Goal: Transaction & Acquisition: Purchase product/service

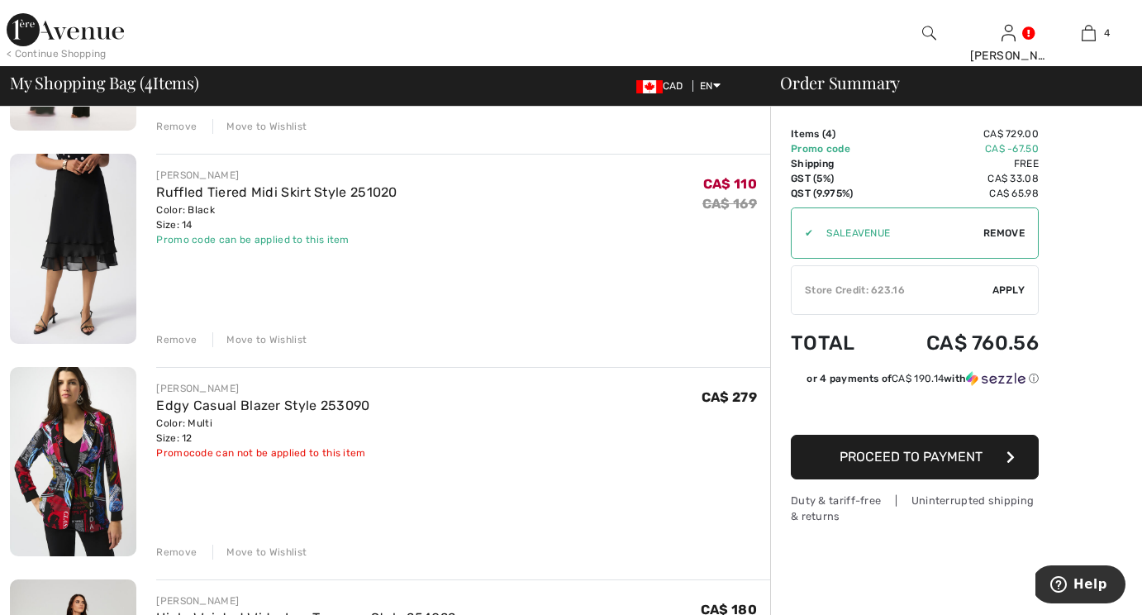
scroll to position [301, 0]
click at [290, 336] on div "Move to Wishlist" at bounding box center [259, 340] width 94 height 15
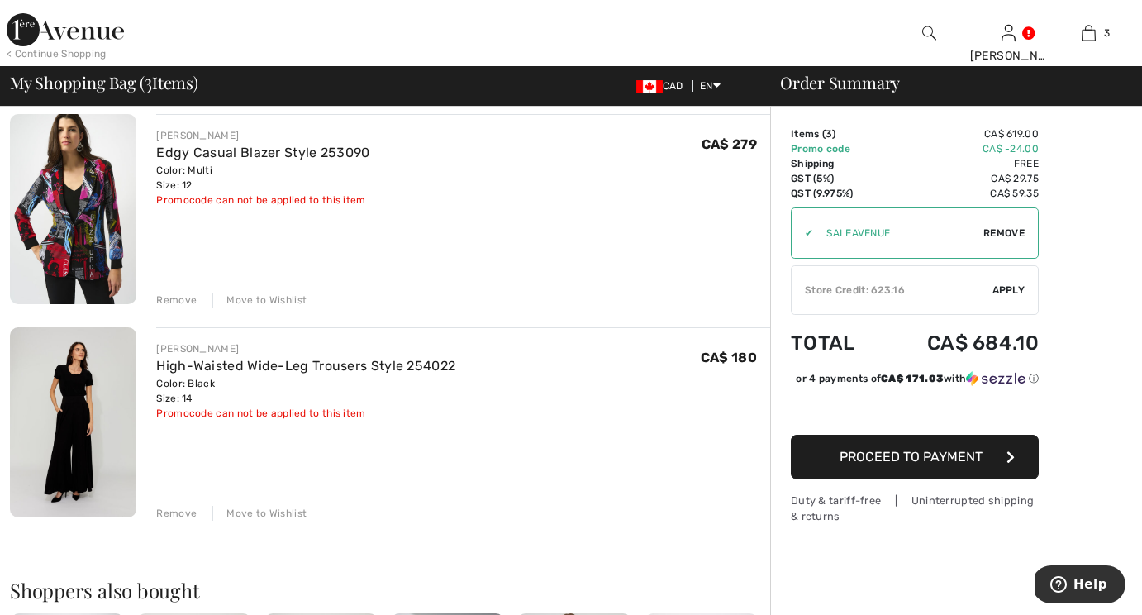
scroll to position [340, 0]
drag, startPoint x: 155, startPoint y: 364, endPoint x: 363, endPoint y: 368, distance: 208.2
click at [363, 368] on div "FRANK LYMAN High-Waisted Wide-Leg Trousers Style 254022 Color: Black Size: 14 F…" at bounding box center [453, 424] width 634 height 193
copy link "High-Waisted Wide-Leg Trousers"
click at [264, 501] on div "FRANK LYMAN High-Waisted Wide-Leg Trousers Style 254022 Color: Black Size: 14 F…" at bounding box center [463, 424] width 614 height 193
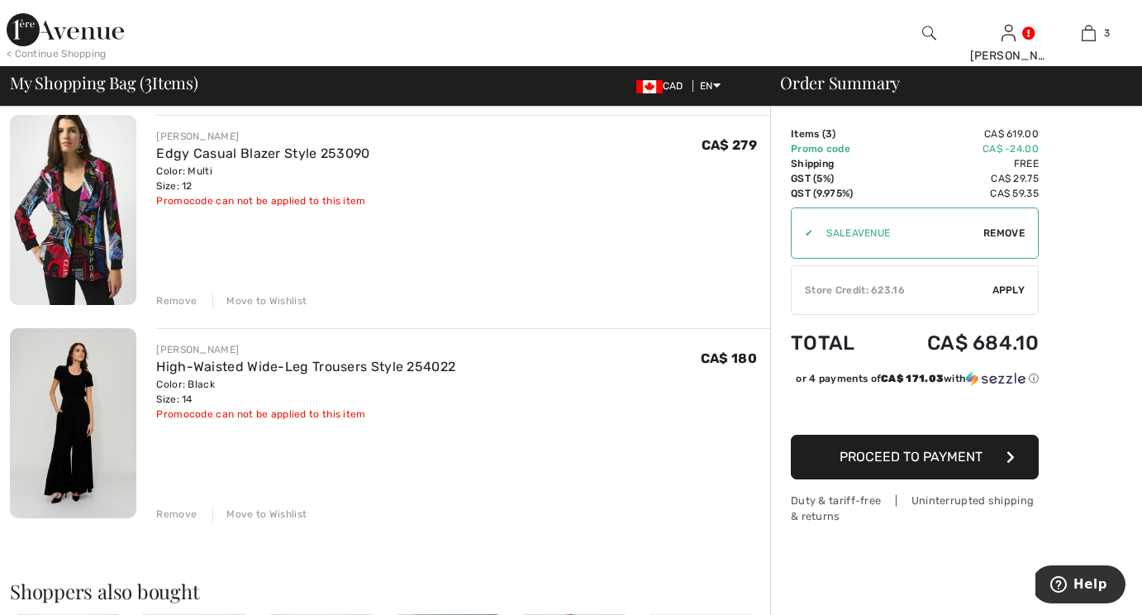
click at [264, 506] on div "Move to Wishlist" at bounding box center [259, 513] width 94 height 15
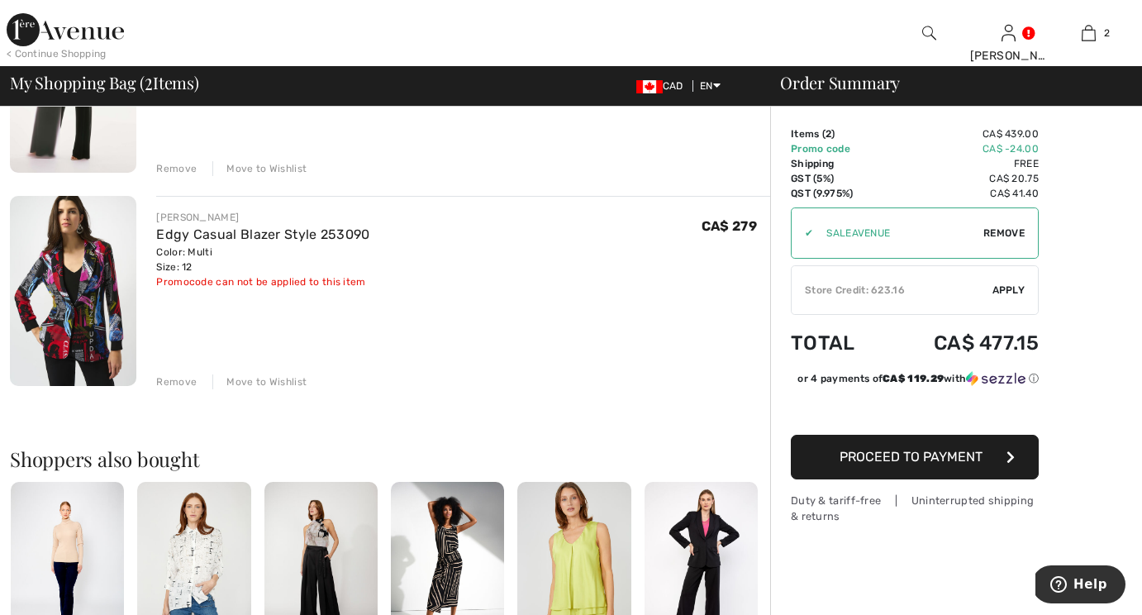
scroll to position [245, 0]
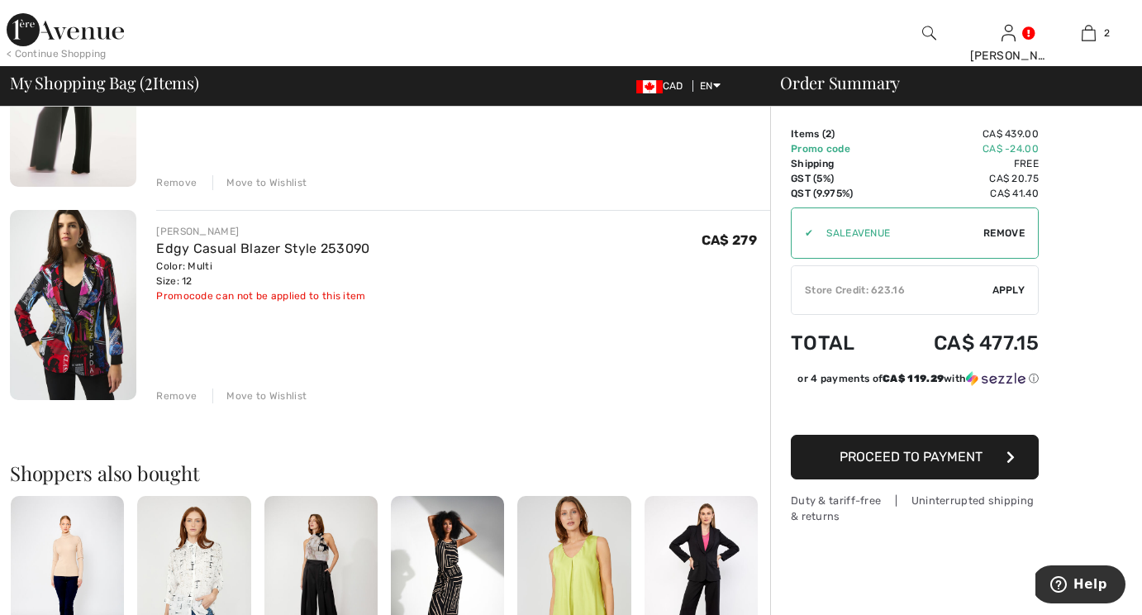
click at [278, 394] on div "Move to Wishlist" at bounding box center [259, 395] width 94 height 15
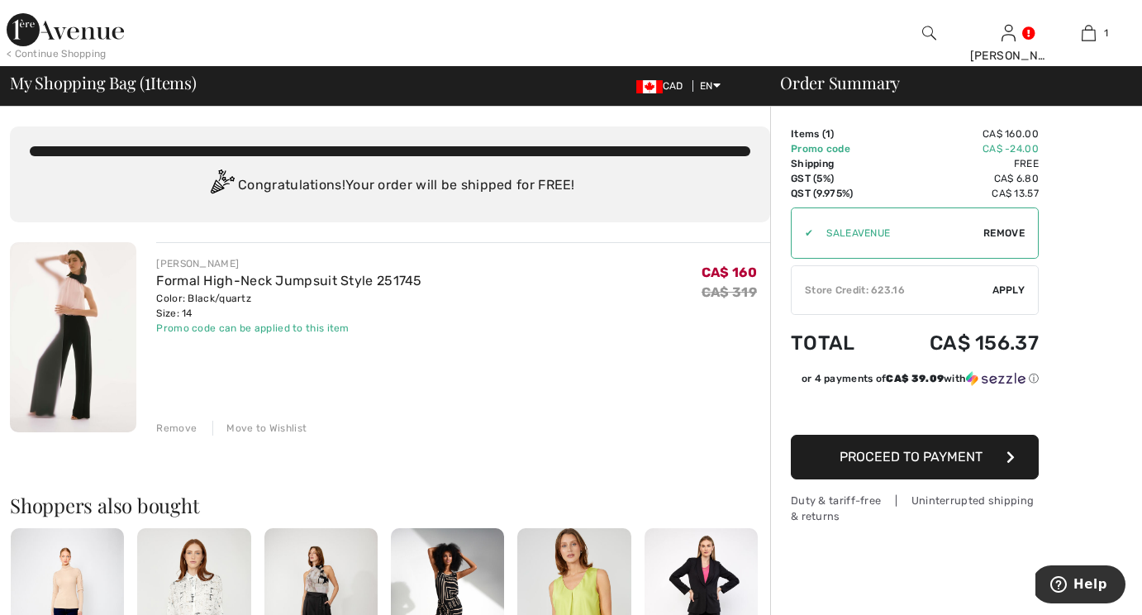
scroll to position [0, 0]
click at [874, 467] on button "Proceed to Payment" at bounding box center [915, 457] width 248 height 45
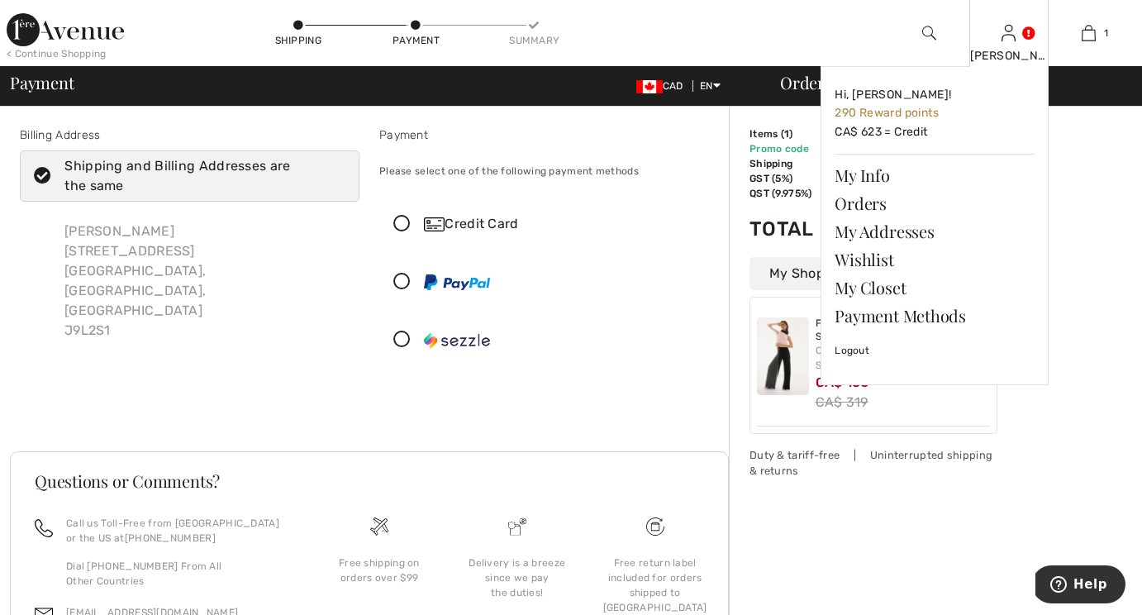
click at [1013, 40] on img at bounding box center [1008, 33] width 14 height 20
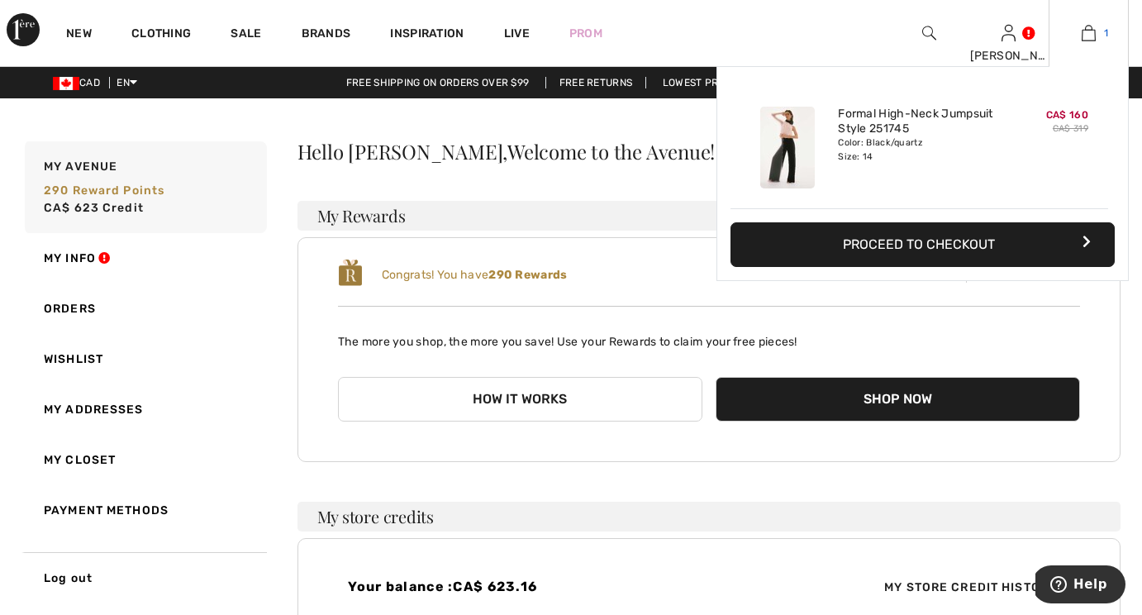
click at [1088, 35] on img at bounding box center [1088, 33] width 14 height 20
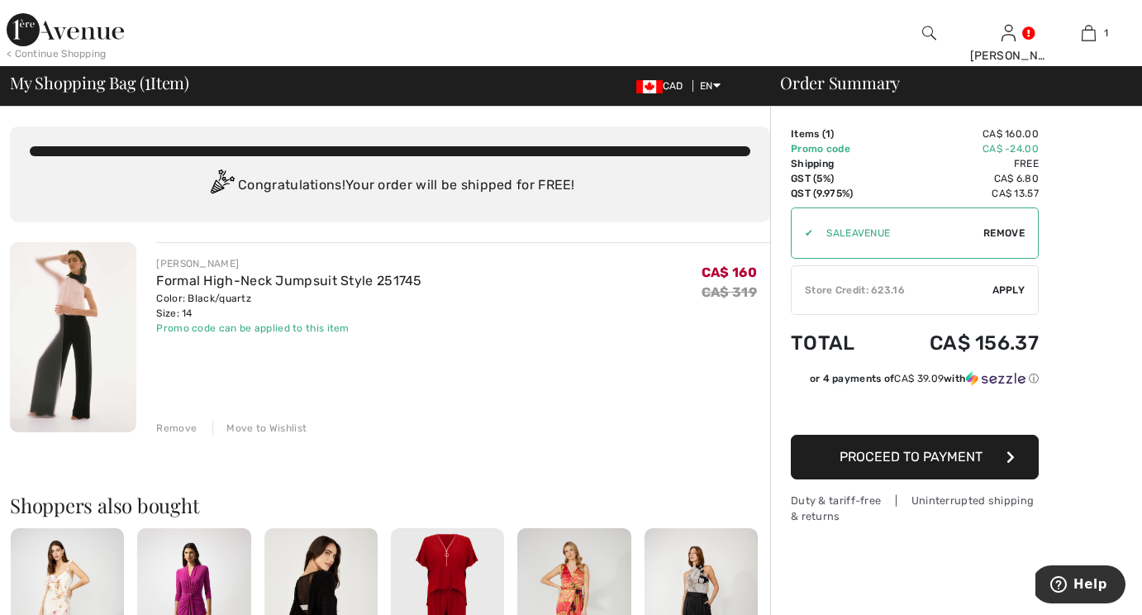
scroll to position [16, 0]
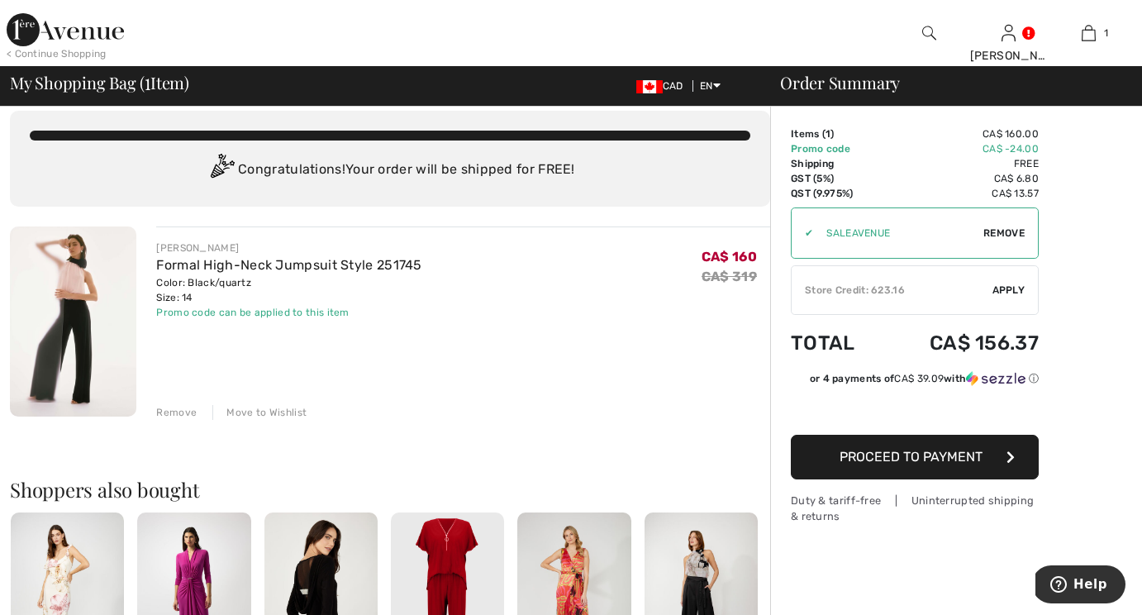
click at [892, 297] on div "Store Credit: 623.16" at bounding box center [891, 290] width 201 height 15
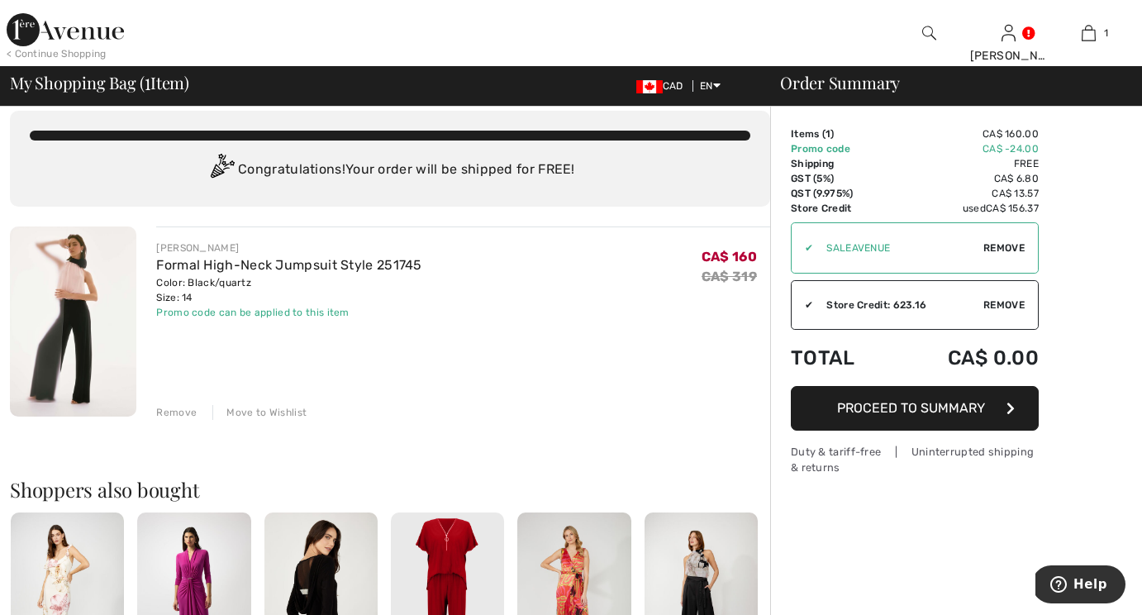
click at [881, 420] on button "Proceed to Summary" at bounding box center [915, 408] width 248 height 45
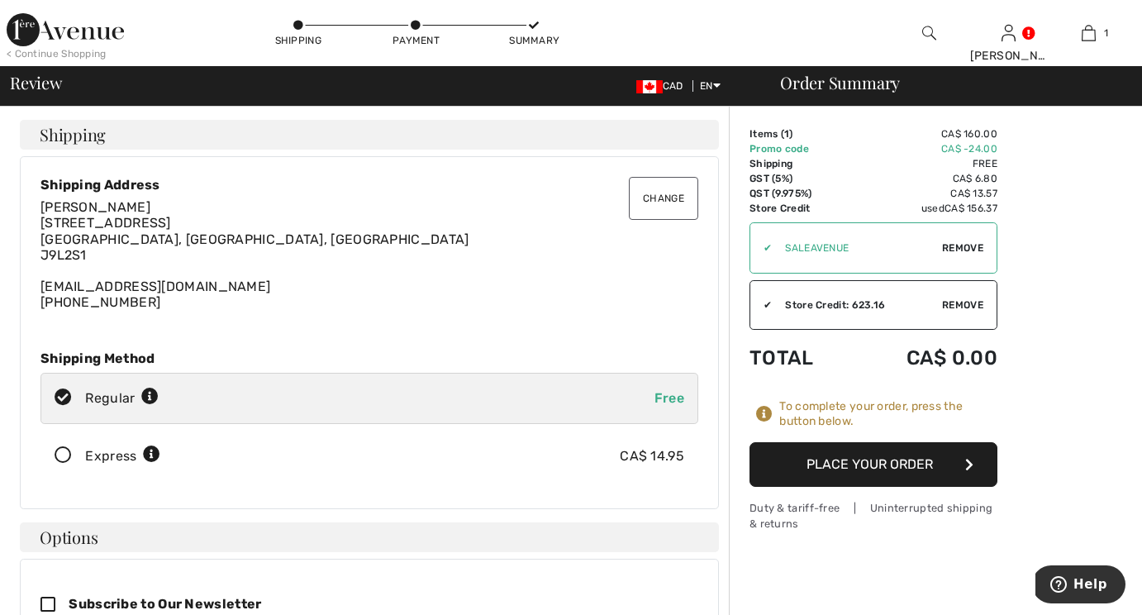
click at [676, 193] on button "Change" at bounding box center [663, 198] width 69 height 43
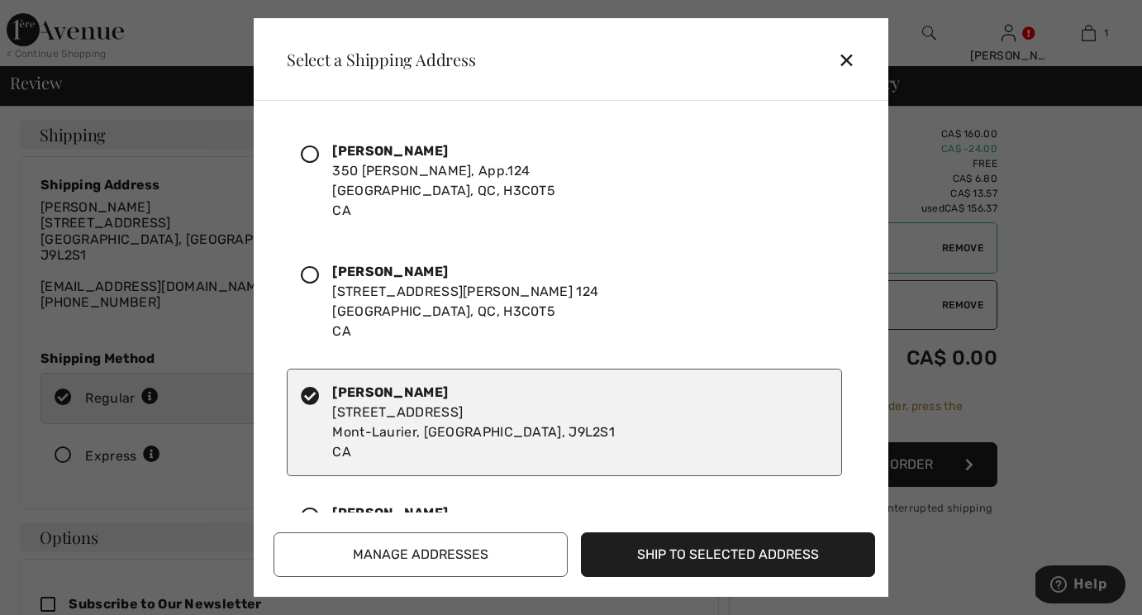
click at [313, 156] on icon at bounding box center [310, 154] width 18 height 18
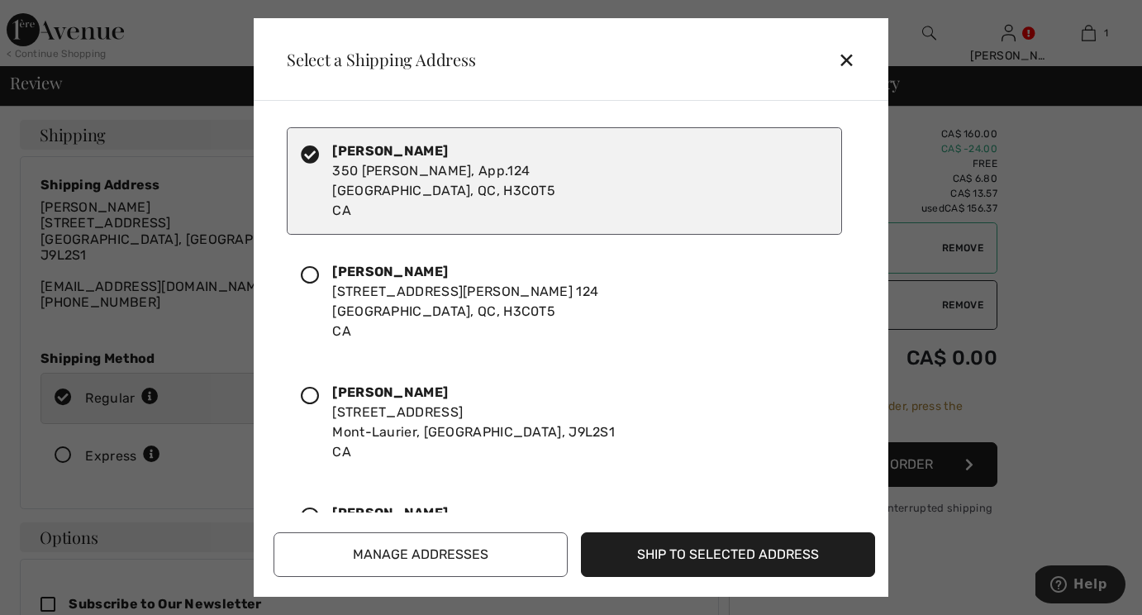
click at [642, 560] on button "Ship to Selected Address" at bounding box center [728, 554] width 294 height 45
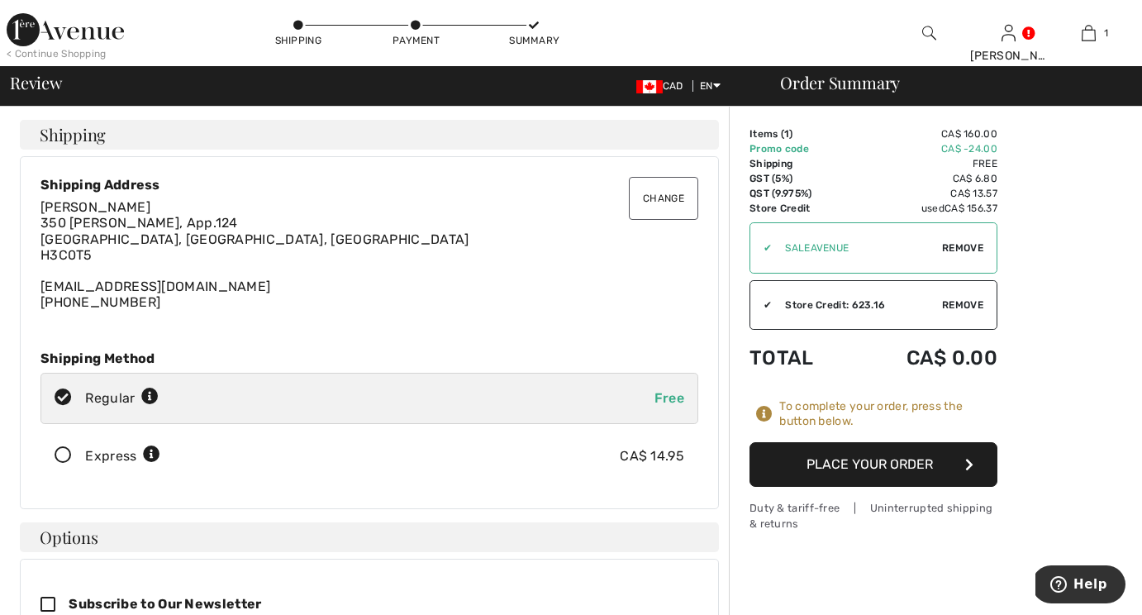
click at [843, 468] on button "Place Your Order" at bounding box center [873, 464] width 248 height 45
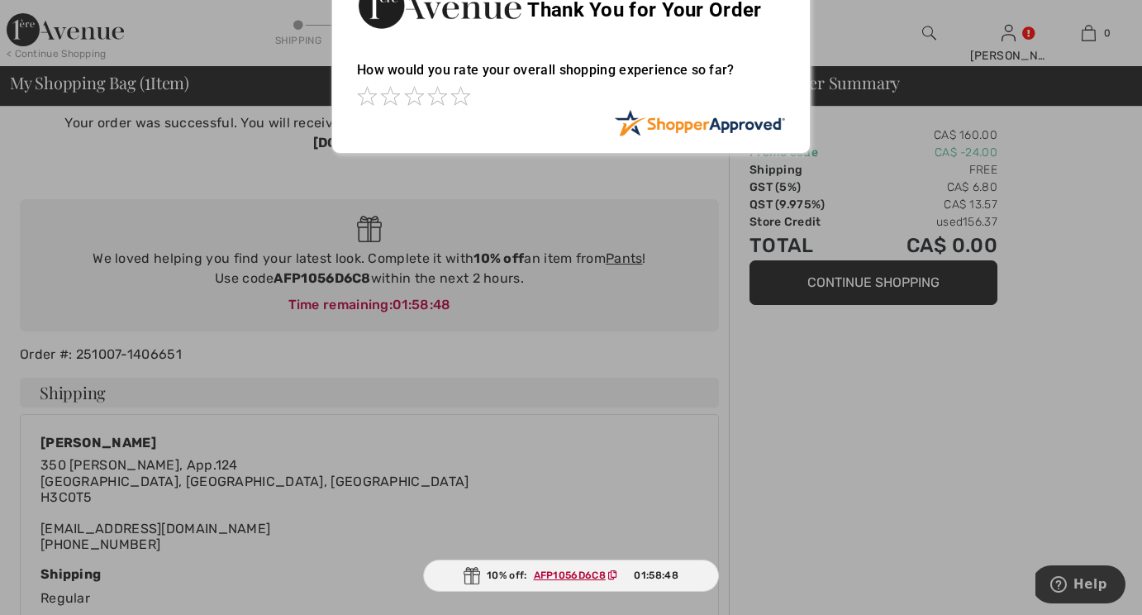
scroll to position [52, 0]
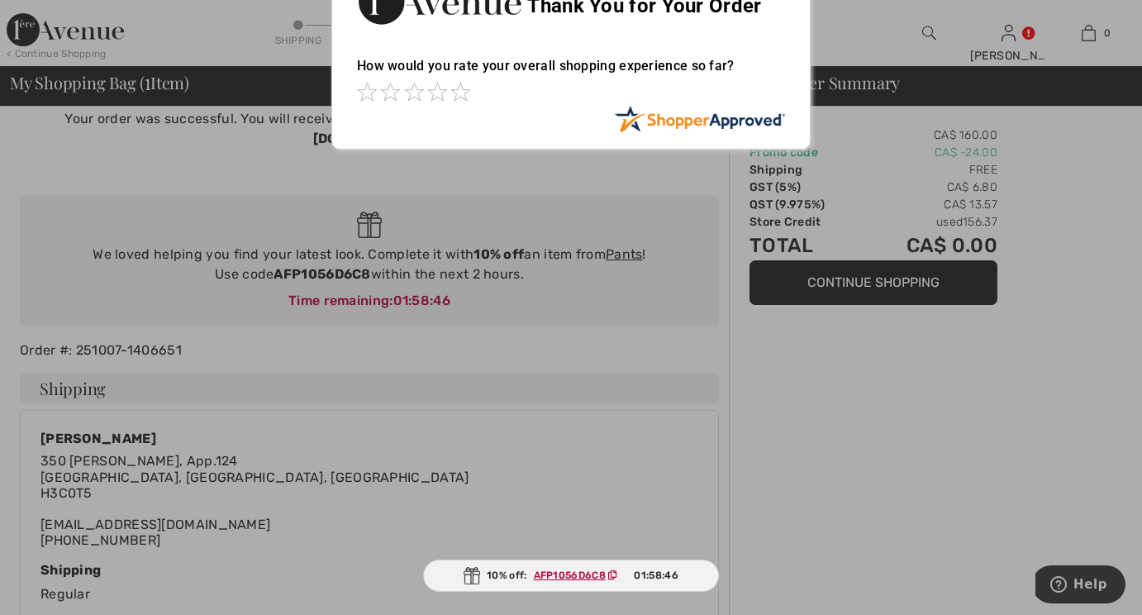
click at [629, 258] on div at bounding box center [571, 307] width 1142 height 615
click at [629, 234] on div at bounding box center [571, 307] width 1142 height 615
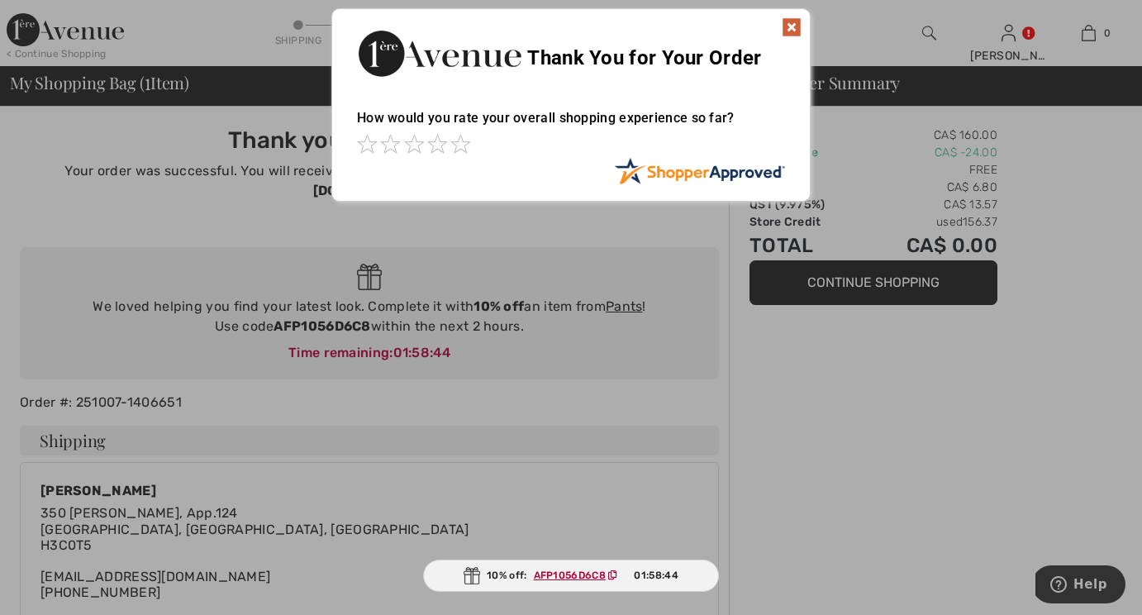
scroll to position [0, 0]
click at [789, 27] on img at bounding box center [791, 27] width 20 height 20
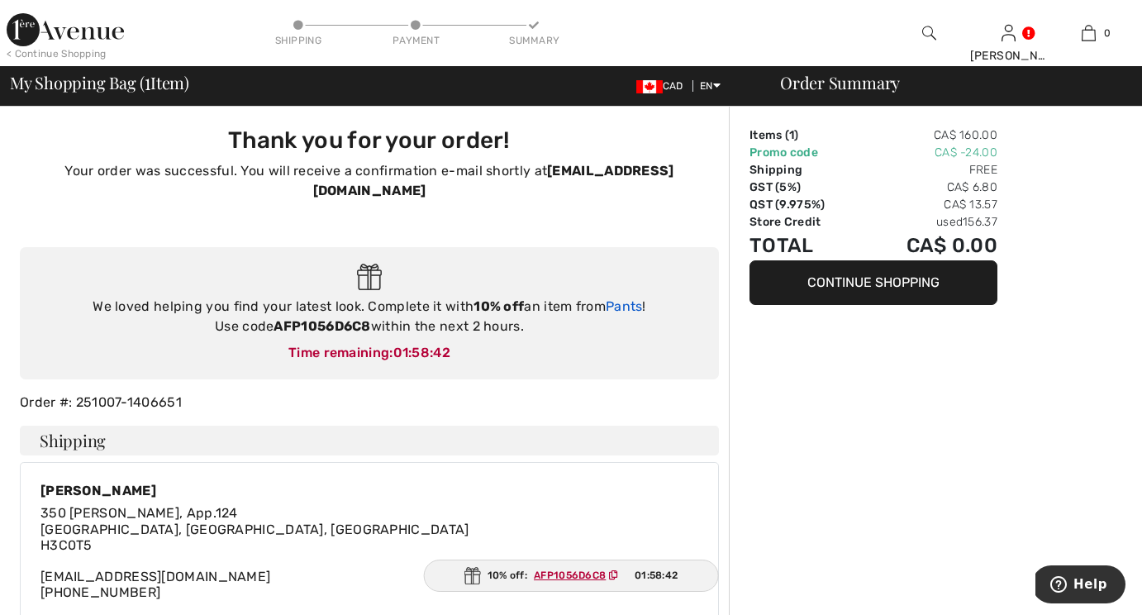
click at [629, 298] on link "Pants" at bounding box center [624, 306] width 37 height 16
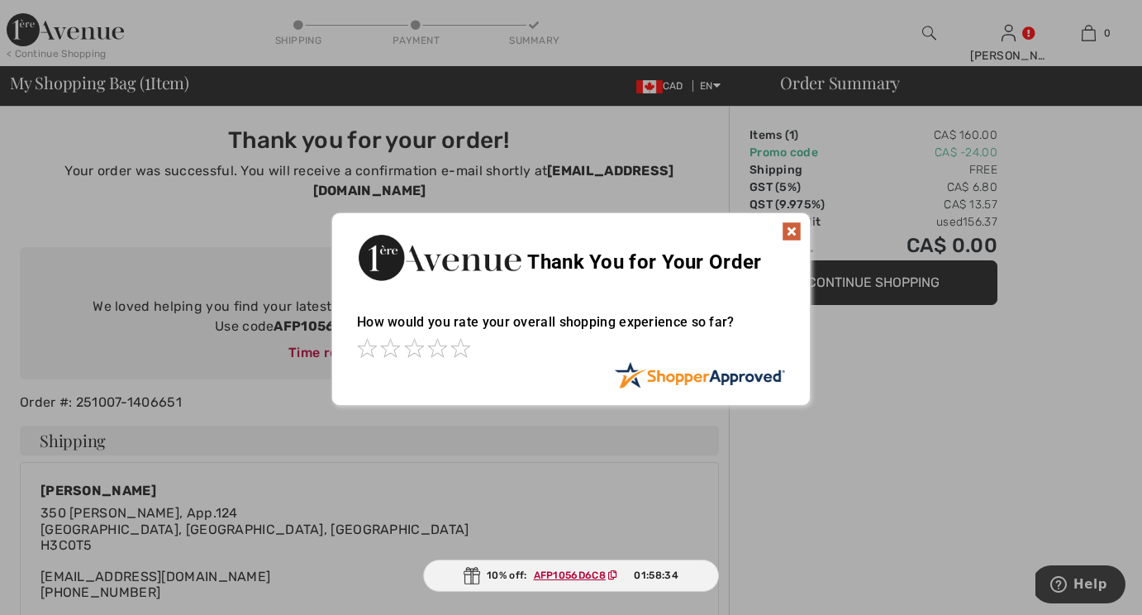
click at [786, 235] on img at bounding box center [791, 231] width 20 height 20
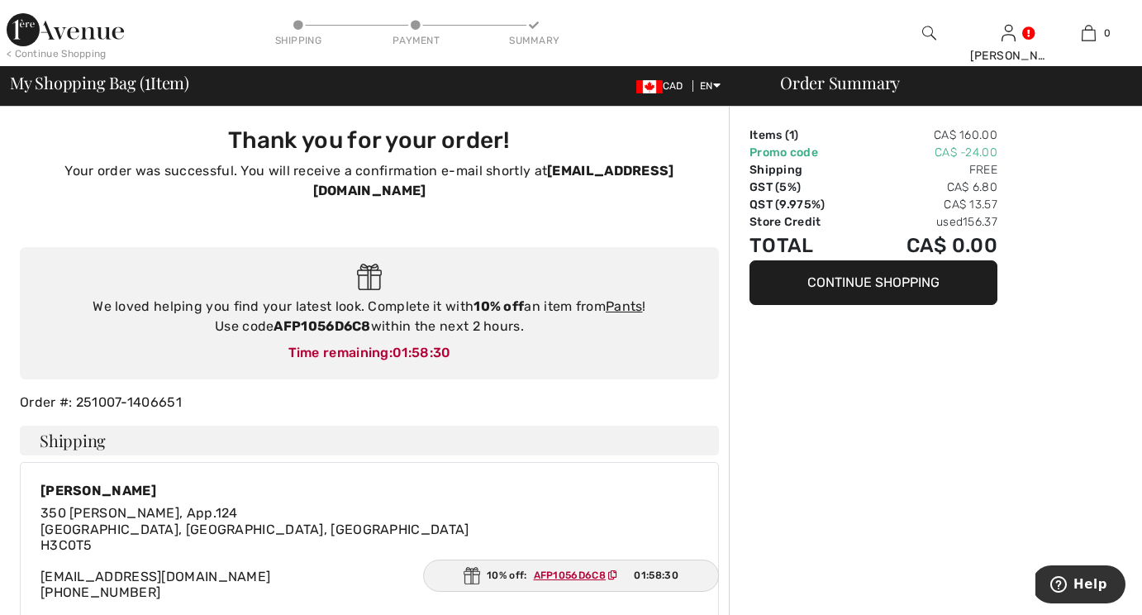
drag, startPoint x: 366, startPoint y: 306, endPoint x: 277, endPoint y: 311, distance: 89.4
click at [277, 311] on div "We loved helping you find your latest look. Complete it with 10% off an item fr…" at bounding box center [369, 317] width 666 height 40
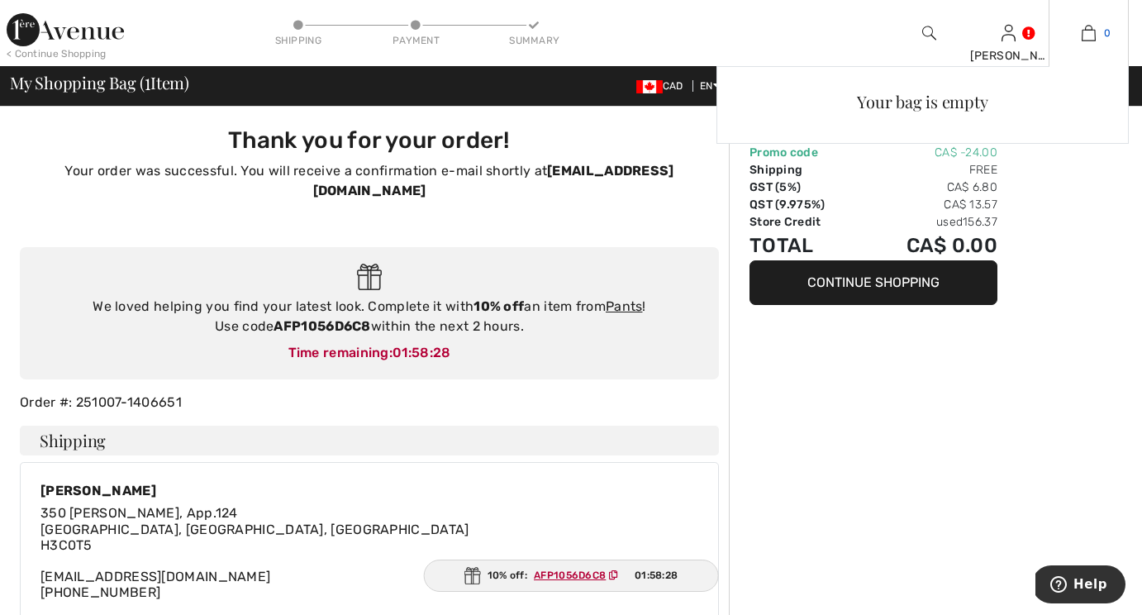
click at [1096, 36] on link "0" at bounding box center [1088, 33] width 78 height 20
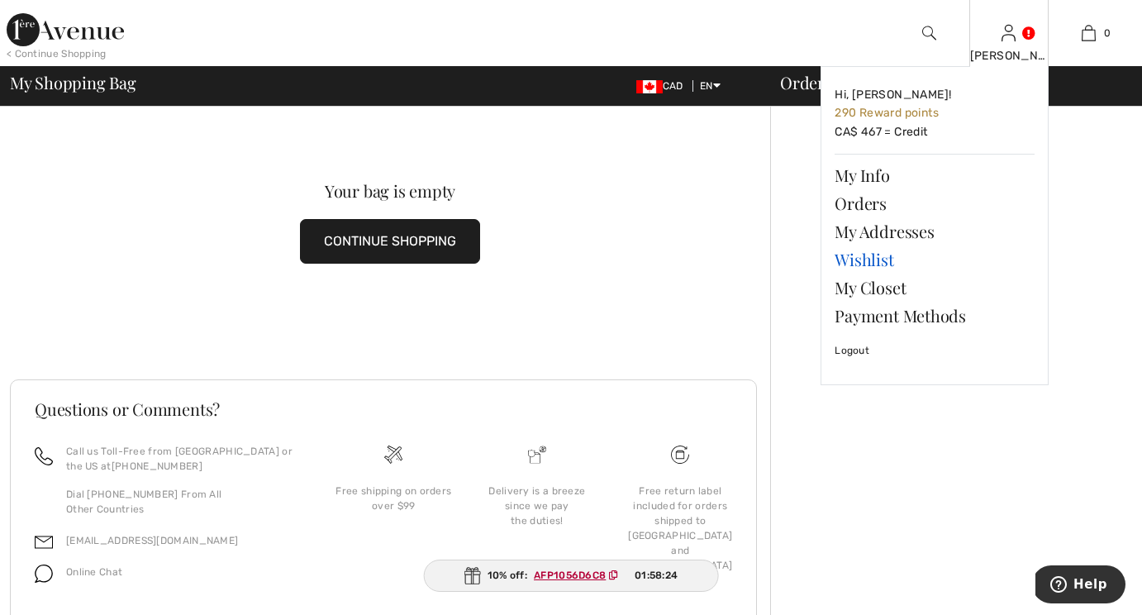
click at [873, 254] on link "Wishlist" at bounding box center [934, 259] width 200 height 28
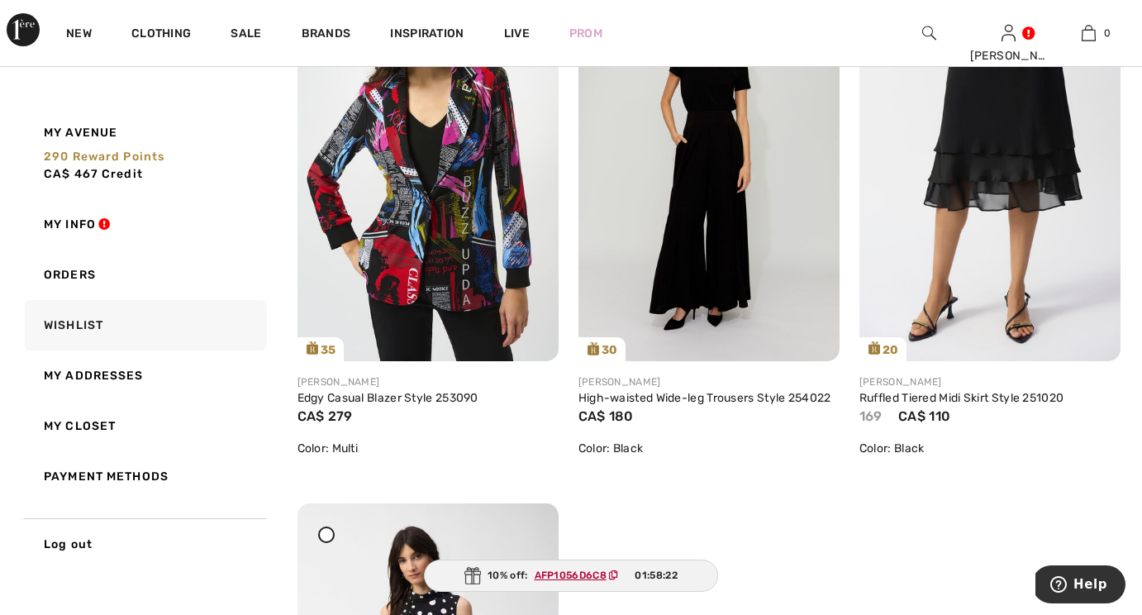
scroll to position [323, 0]
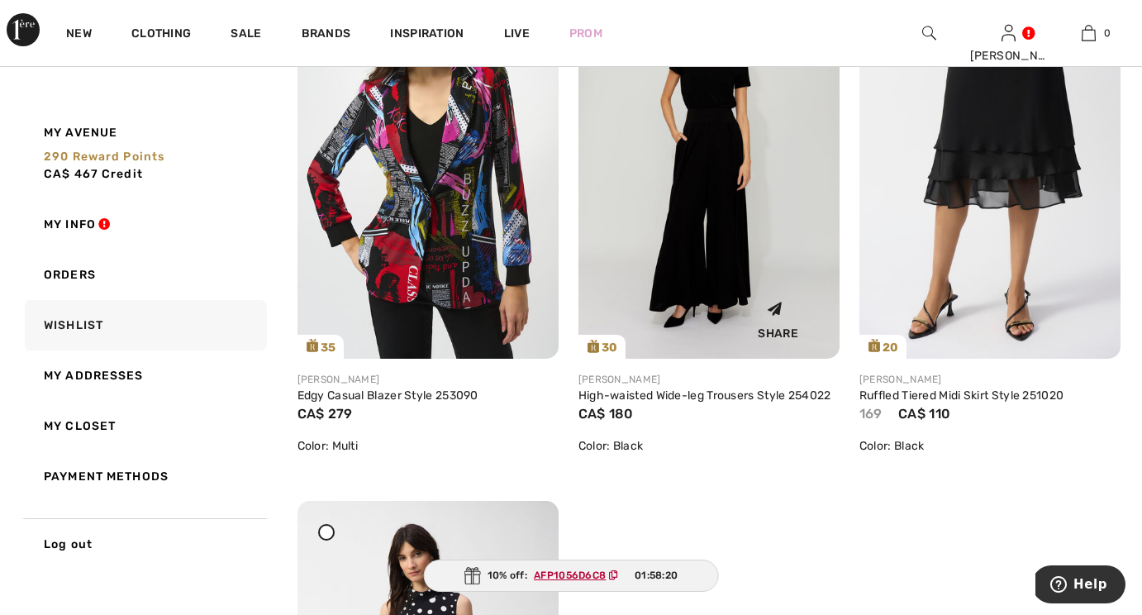
click at [696, 264] on img at bounding box center [708, 163] width 261 height 392
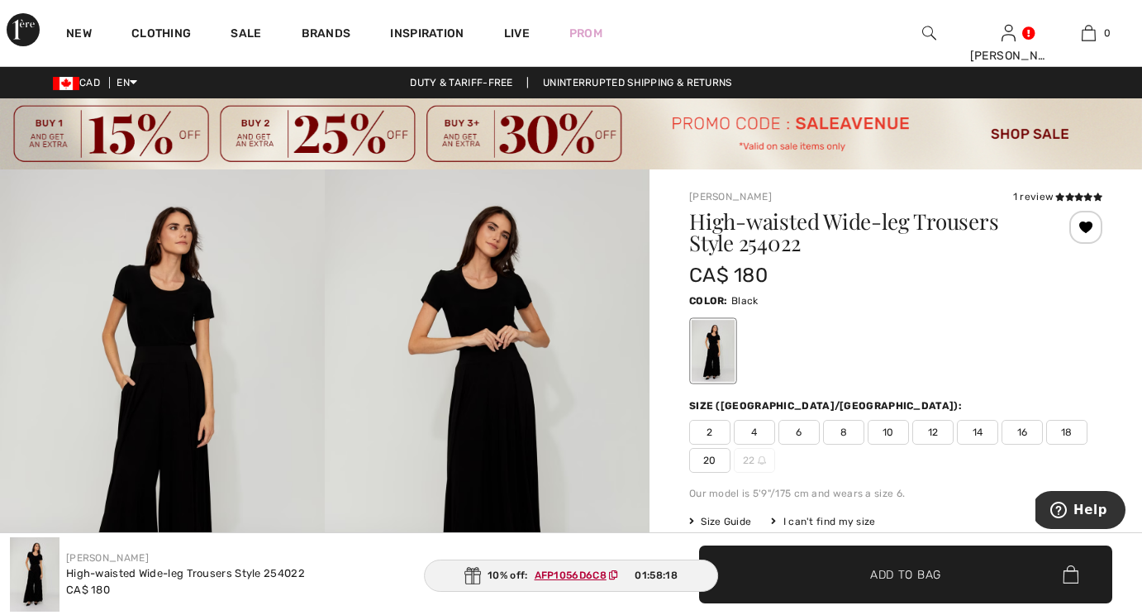
click at [972, 430] on span "14" at bounding box center [977, 432] width 41 height 25
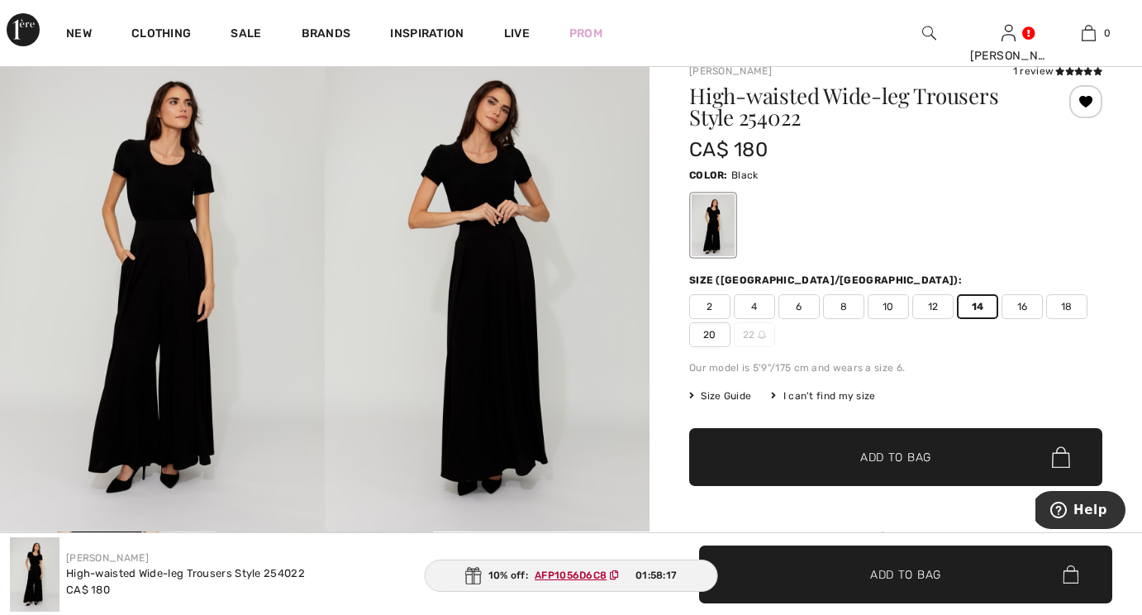
scroll to position [145, 0]
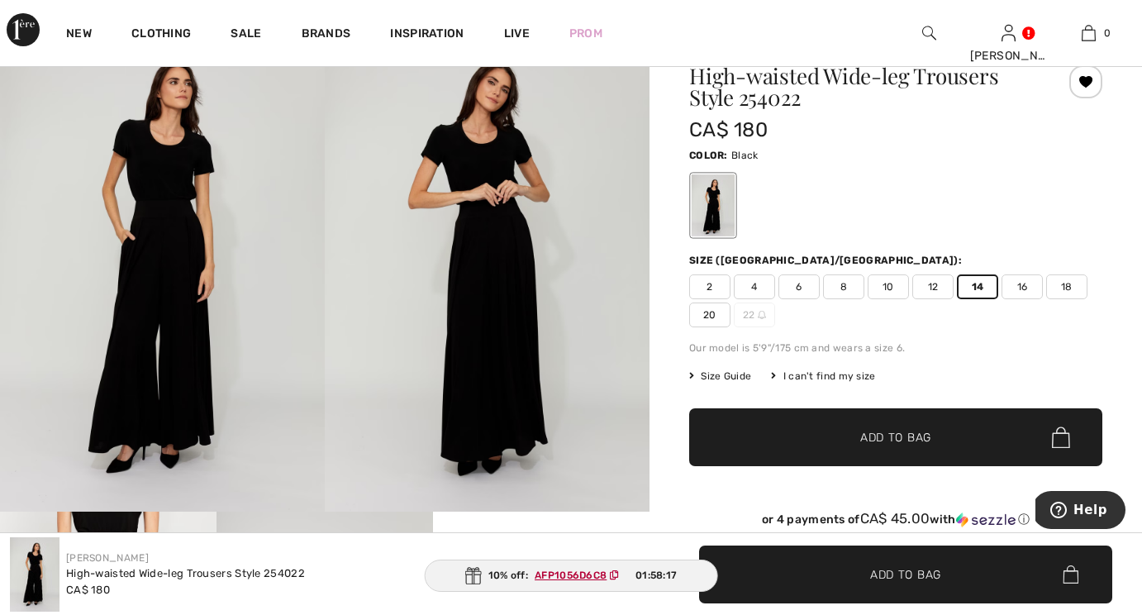
click at [900, 437] on span "Add to Bag" at bounding box center [895, 437] width 71 height 17
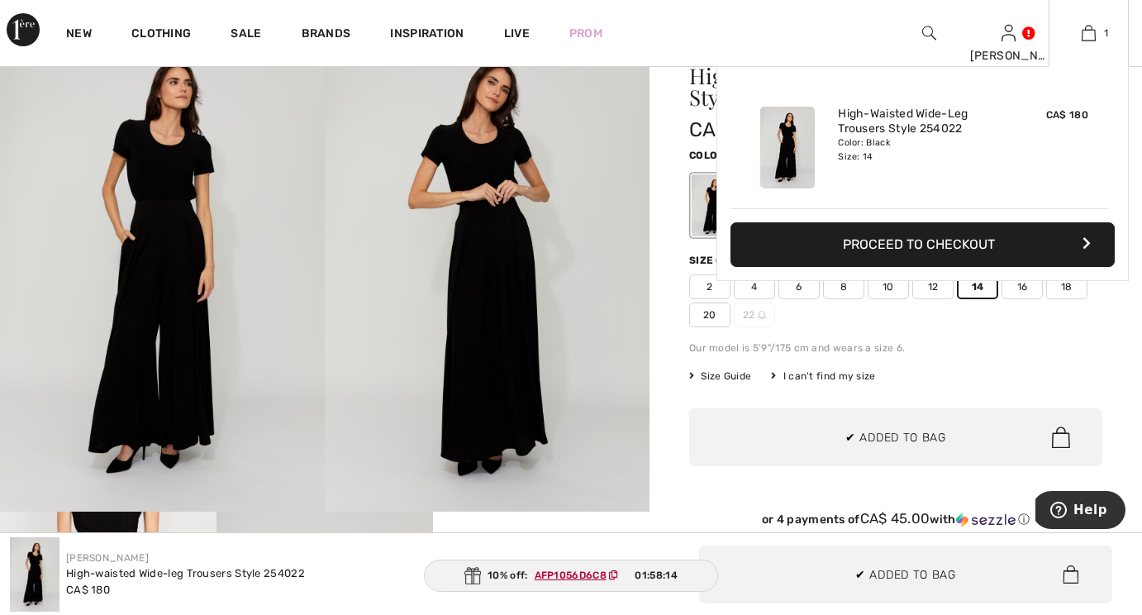
click at [954, 243] on button "Proceed to Checkout" at bounding box center [922, 244] width 384 height 45
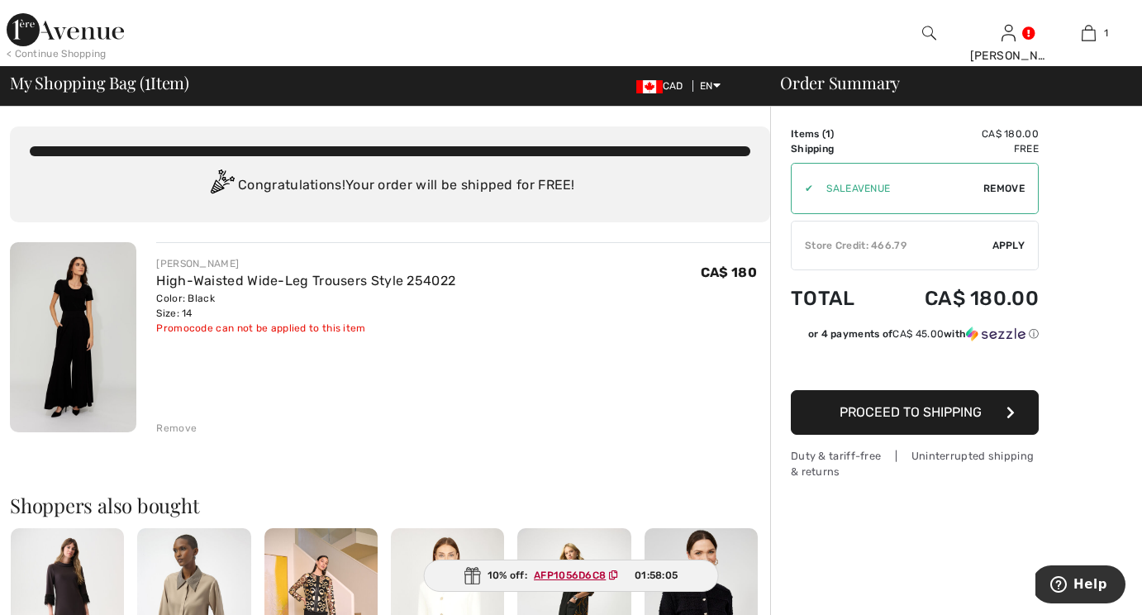
click at [809, 189] on div "✔" at bounding box center [801, 188] width 21 height 15
click at [849, 418] on span "Proceed to Shipping" at bounding box center [910, 412] width 142 height 16
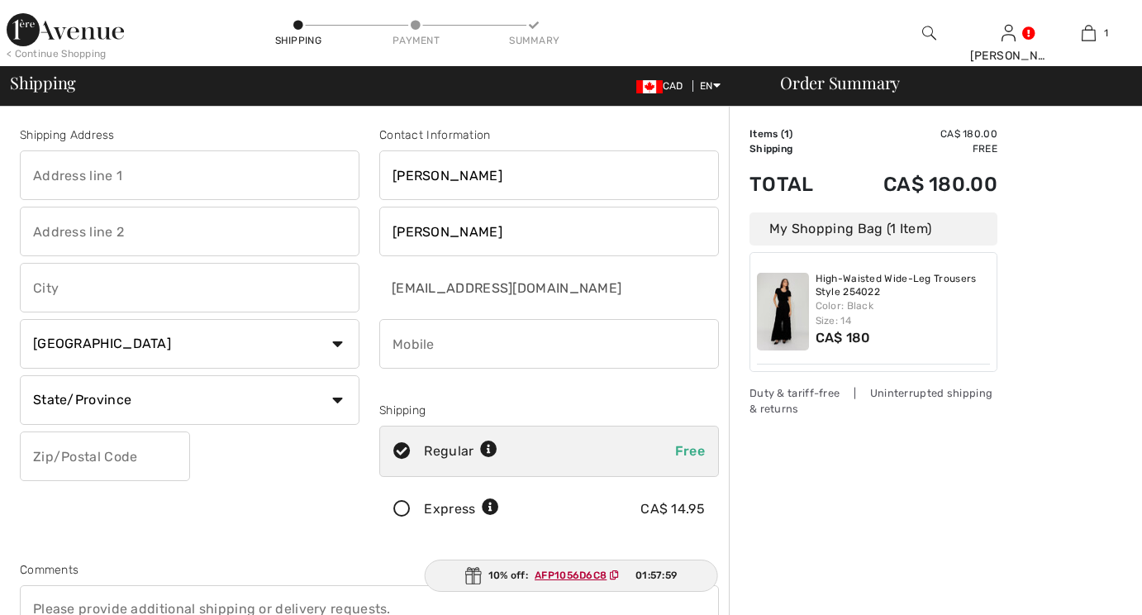
checkbox input "true"
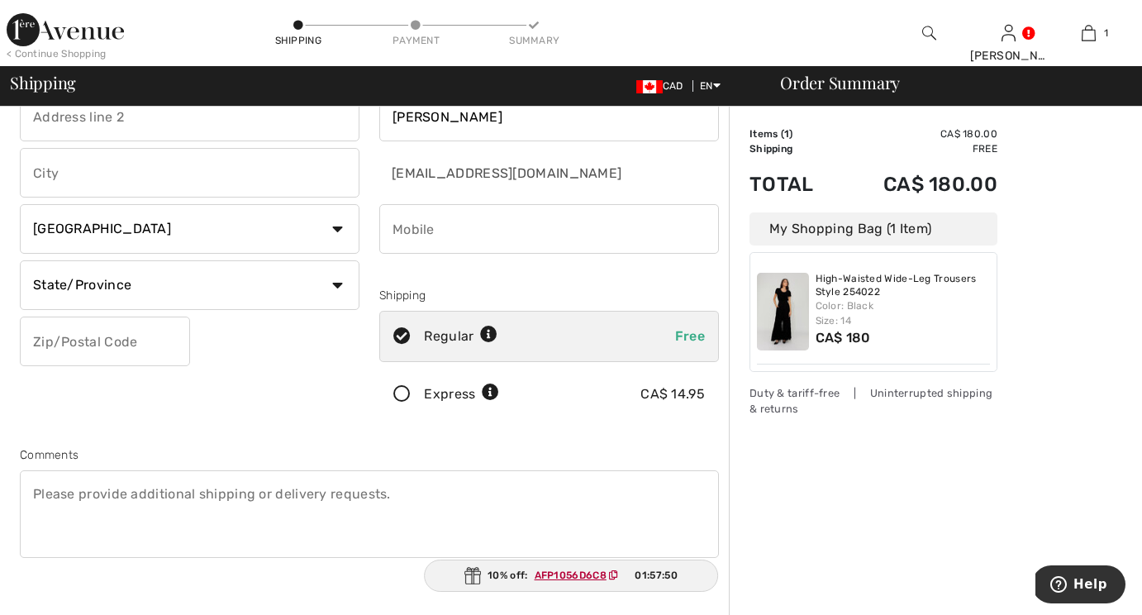
scroll to position [126, 0]
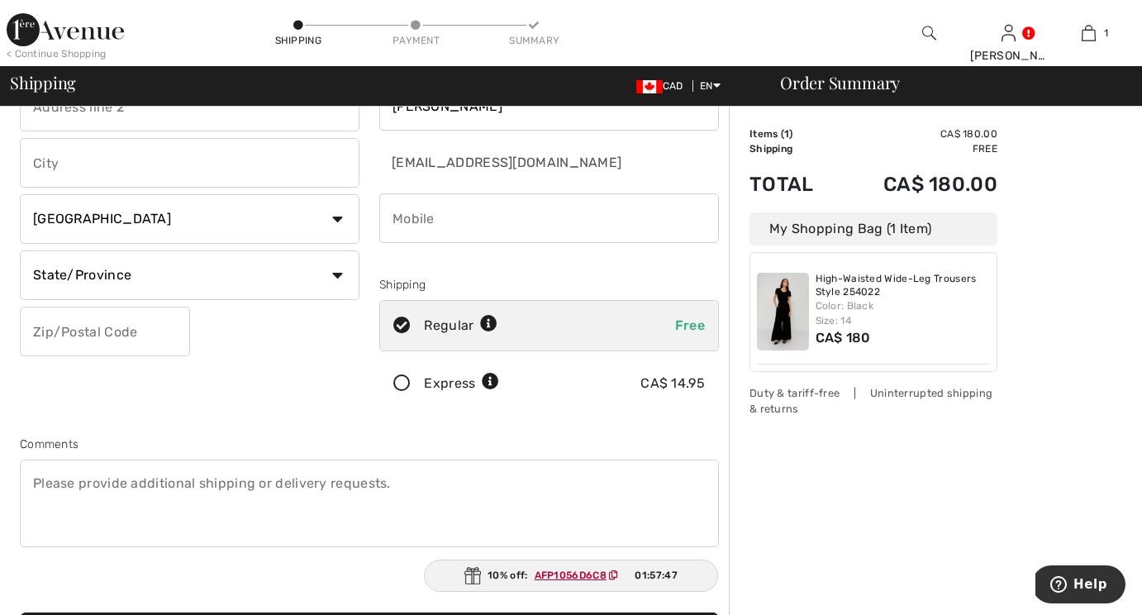
click at [568, 573] on ins "AFP1056D6C8" at bounding box center [570, 575] width 72 height 12
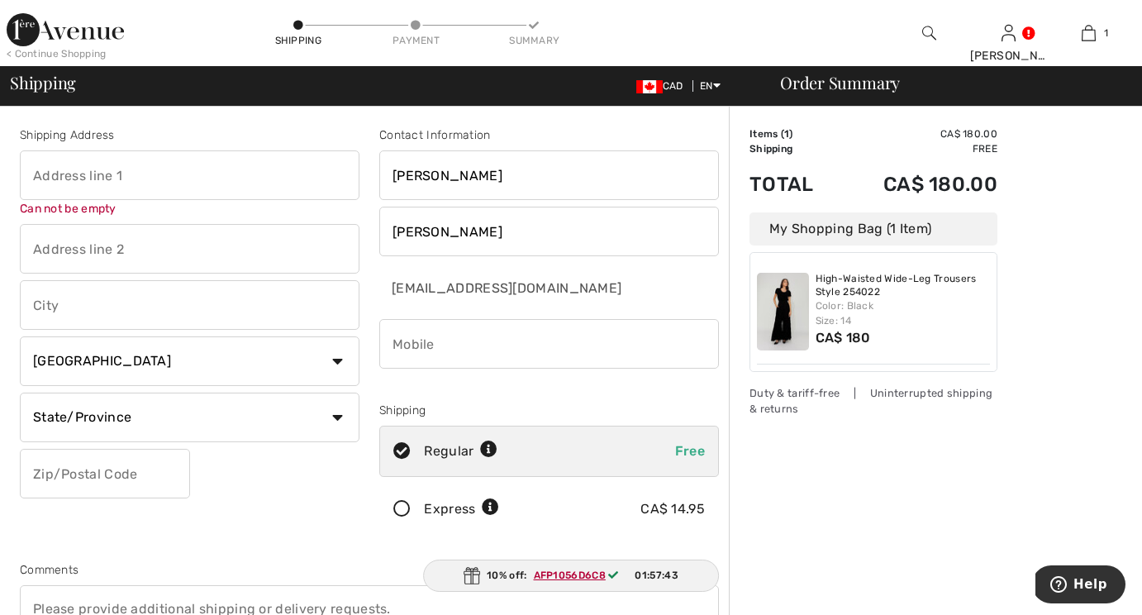
scroll to position [0, 0]
click at [194, 178] on input "text" at bounding box center [190, 175] width 340 height 50
type input "350 rue Eleanor"
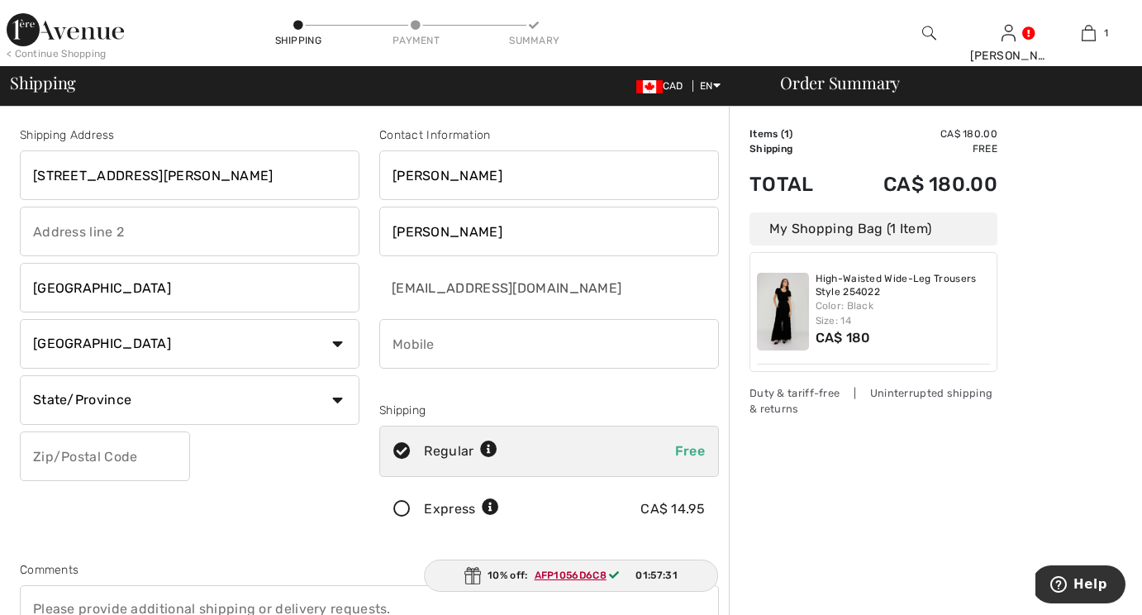
type input "[GEOGRAPHIC_DATA]"
click at [121, 231] on input "text" at bounding box center [190, 232] width 340 height 50
type input "App. 124"
select select "QC"
type input "H3C0T5"
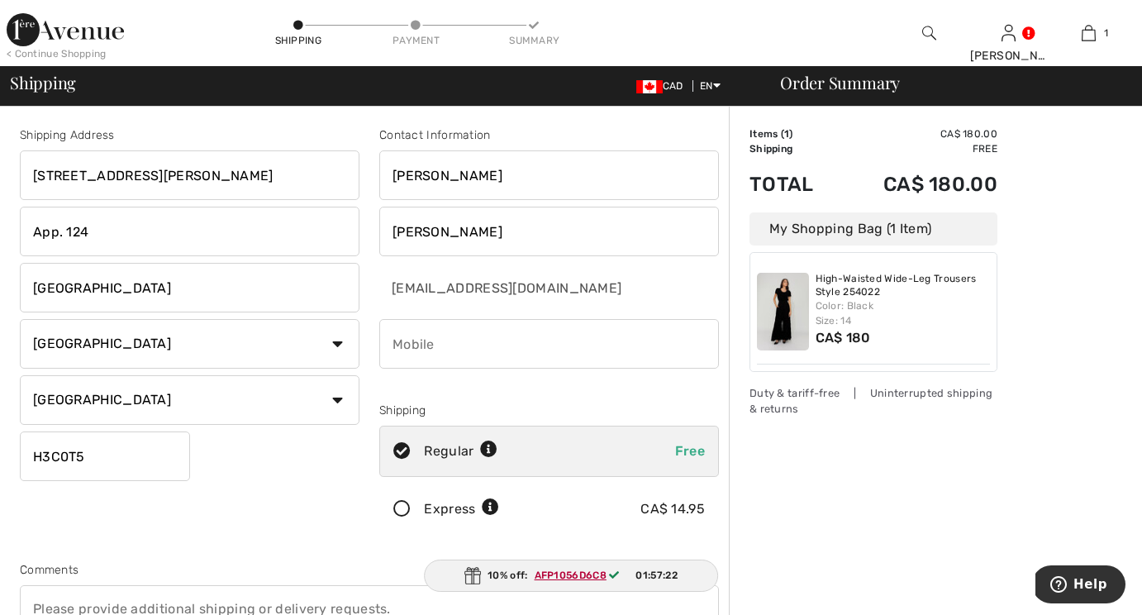
click at [420, 349] on input "phone" at bounding box center [549, 344] width 340 height 50
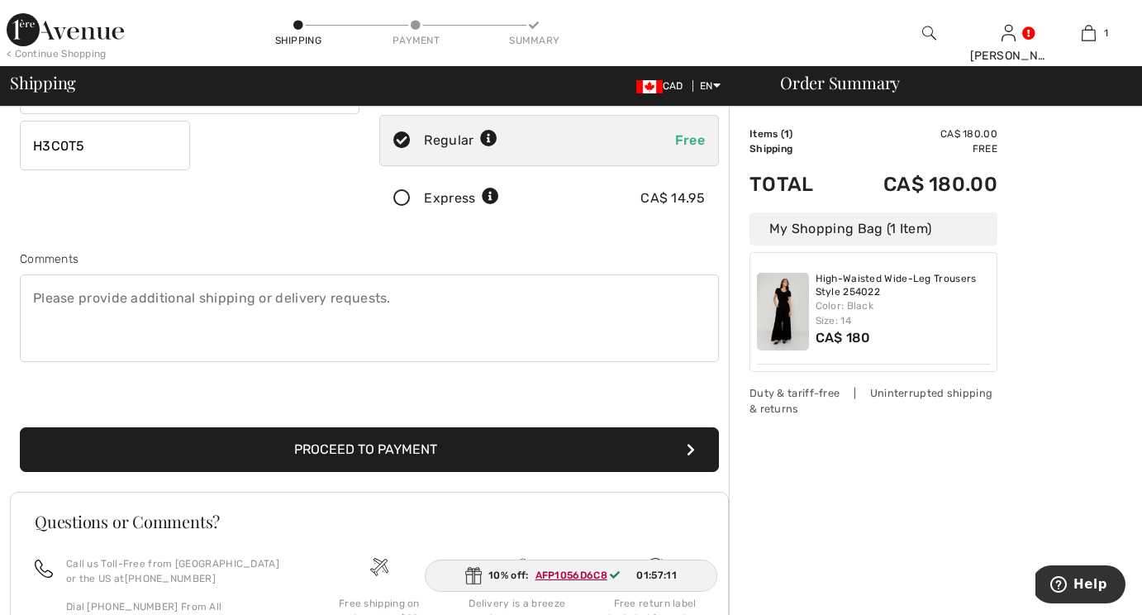
scroll to position [337, 0]
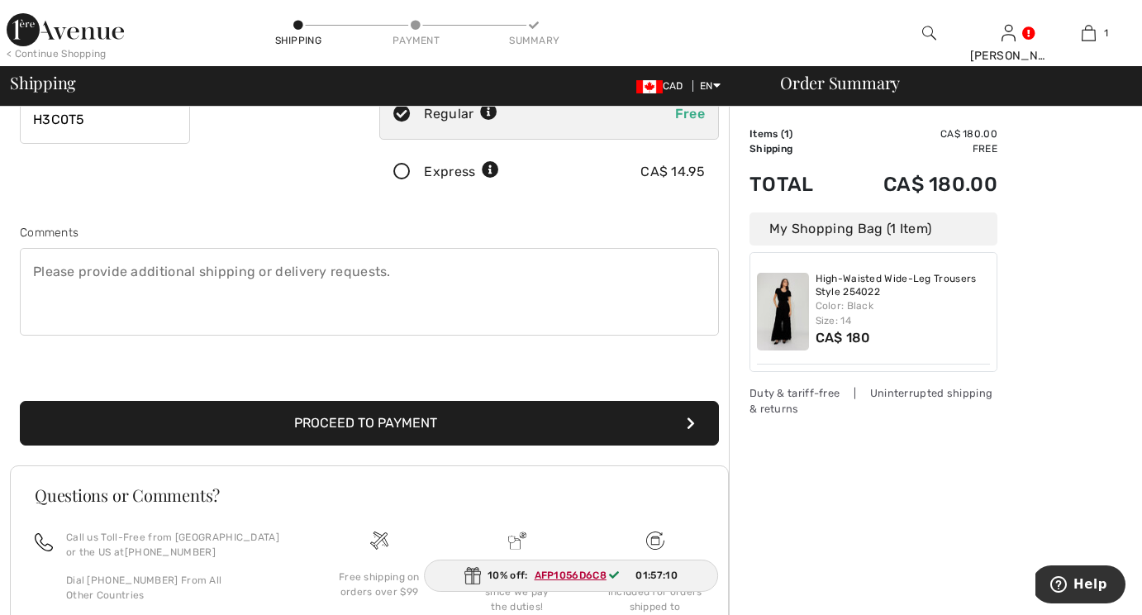
type input "15147432077"
click at [582, 419] on button "Proceed to Payment" at bounding box center [369, 423] width 699 height 45
